Goal: Information Seeking & Learning: Learn about a topic

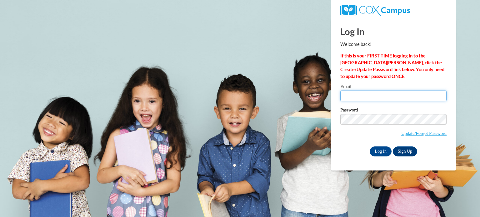
click at [364, 96] on input "Email" at bounding box center [393, 96] width 106 height 11
type input "[PERSON_NAME][EMAIL_ADDRESS][PERSON_NAME][DOMAIN_NAME]"
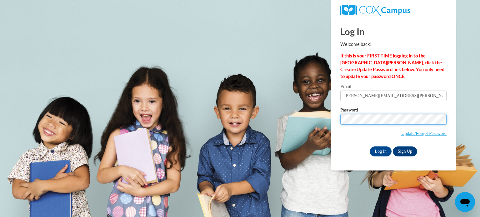
click at [370, 147] on input "Log In" at bounding box center [381, 152] width 22 height 10
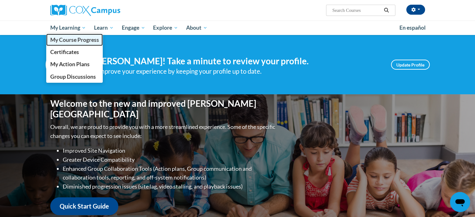
click at [75, 37] on span "My Course Progress" at bounding box center [74, 40] width 49 height 7
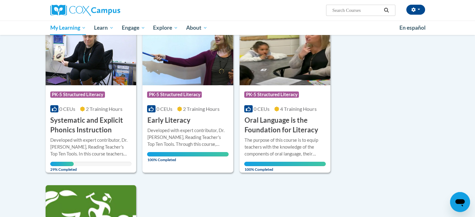
scroll to position [92, 0]
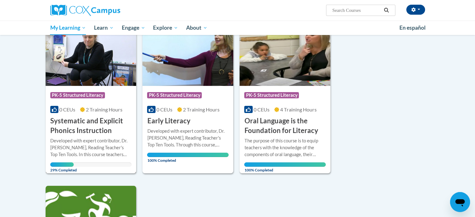
click at [97, 95] on span "PK-5 Structured Literacy" at bounding box center [77, 95] width 55 height 6
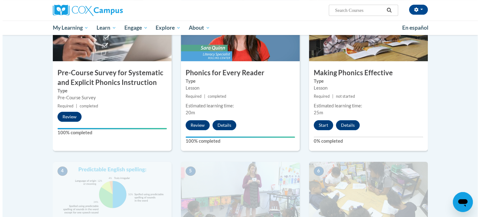
scroll to position [165, 0]
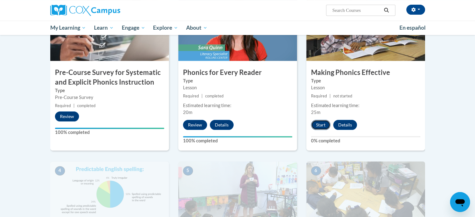
click at [320, 122] on button "Start" at bounding box center [320, 125] width 19 height 10
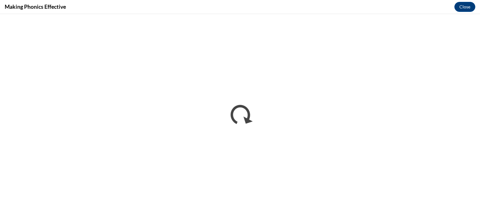
scroll to position [0, 0]
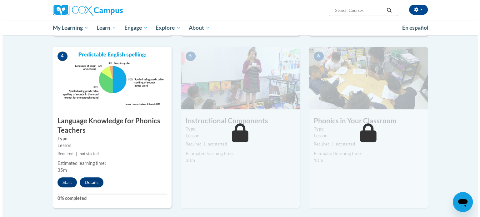
scroll to position [280, 0]
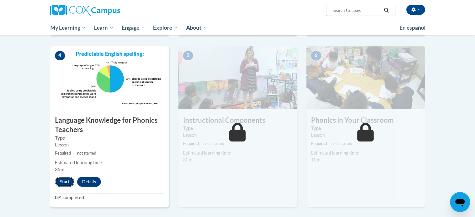
click at [66, 179] on button "Start" at bounding box center [64, 182] width 19 height 10
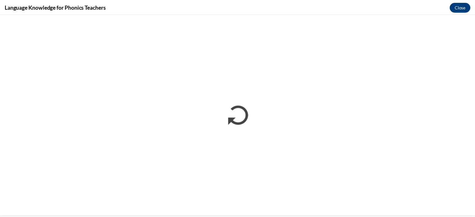
scroll to position [0, 0]
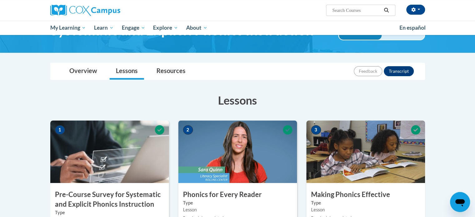
scroll to position [38, 0]
